Goal: Information Seeking & Learning: Understand process/instructions

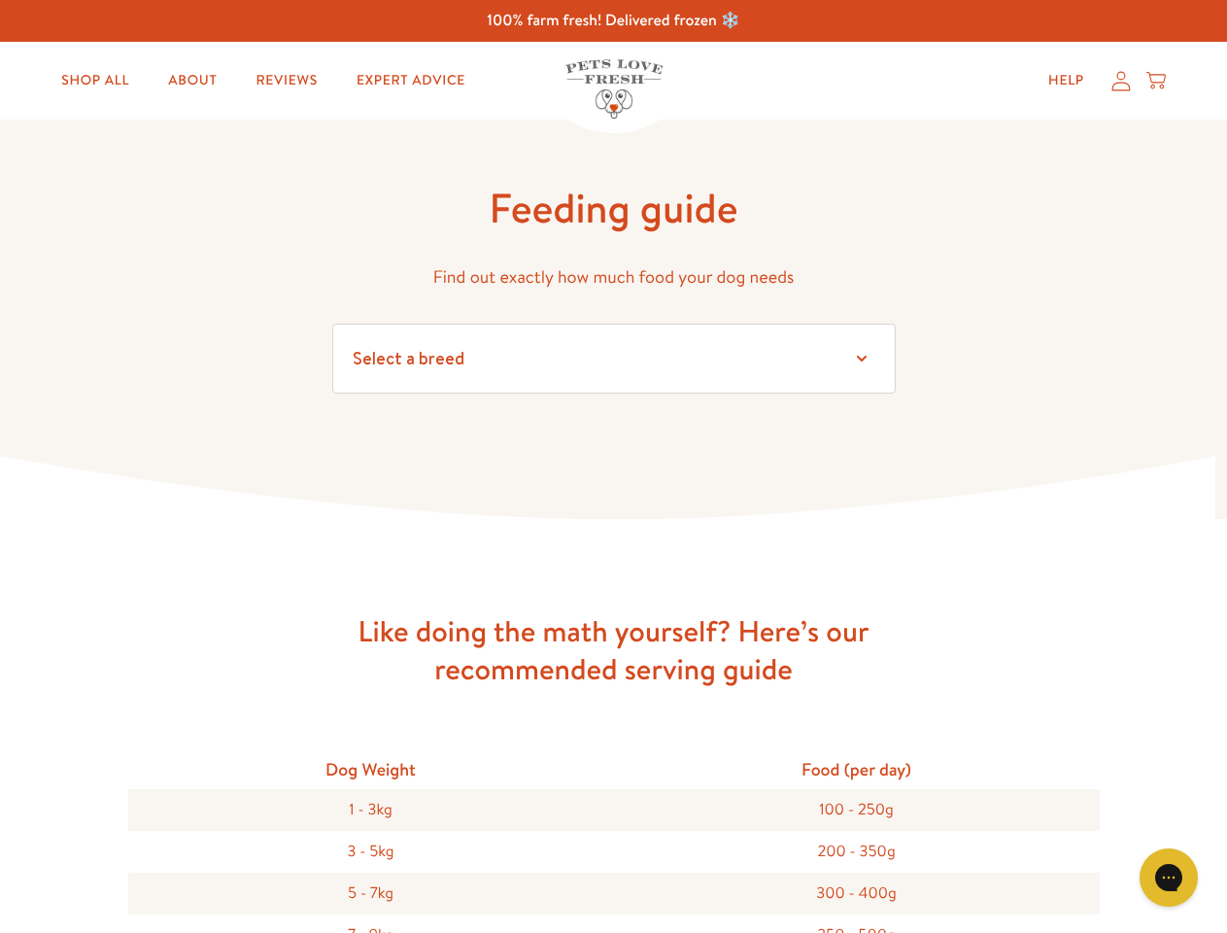
click at [613, 466] on icon at bounding box center [613, 488] width 1227 height 65
click at [1169, 877] on icon "Gorgias live chat" at bounding box center [1168, 877] width 18 height 18
